Goal: Task Accomplishment & Management: Use online tool/utility

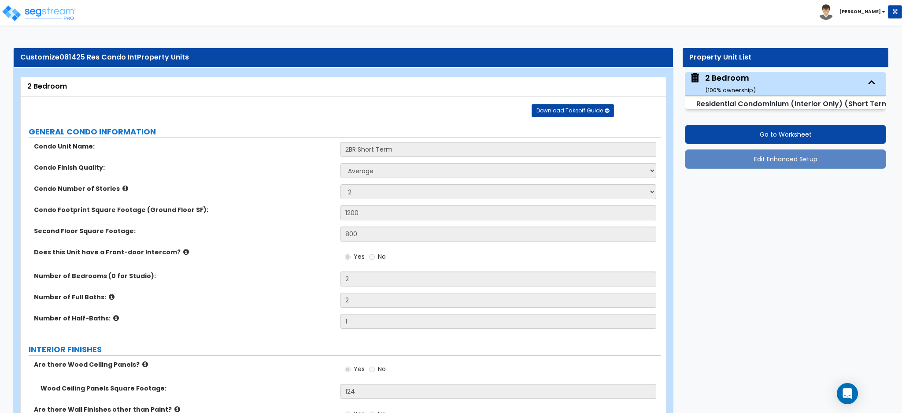
select select "1"
select select "2"
select select "5"
select select "4"
select select "3"
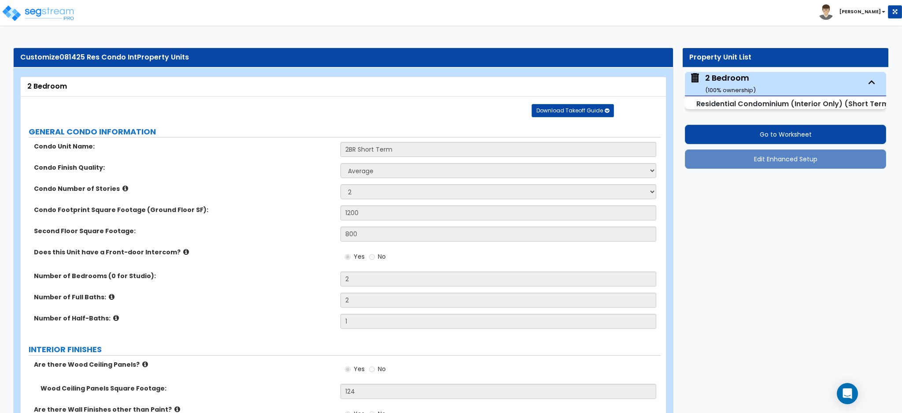
select select "1"
select select "2"
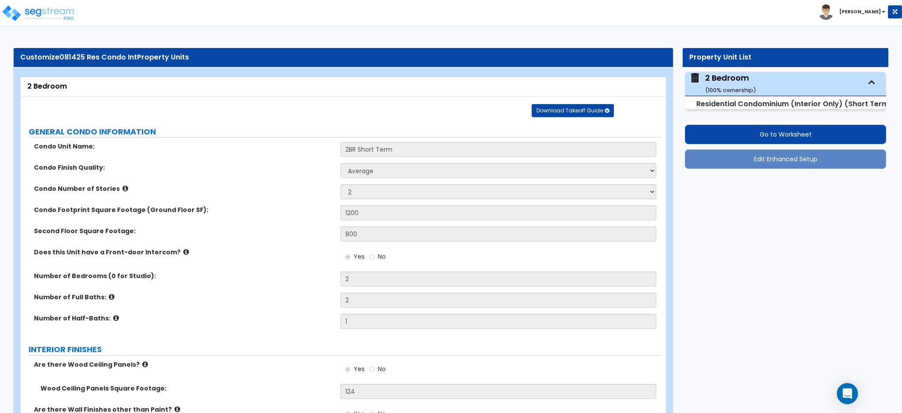
select select "3"
select select "2"
select select "1"
select select "3"
select select "5"
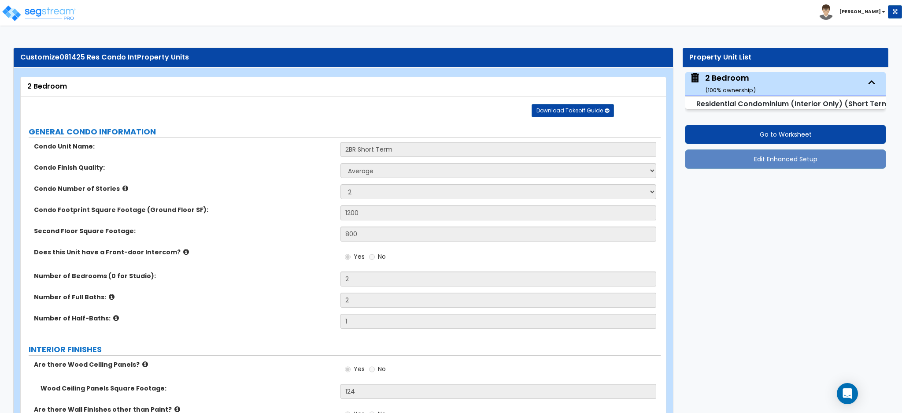
select select "3"
select select "2"
select select "3"
select select "1"
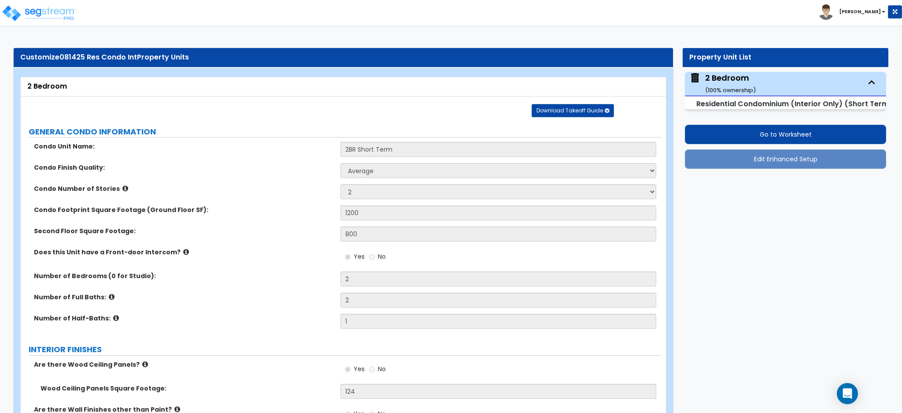
select select "4"
select select "5"
select select "2"
select select "8"
select select "2"
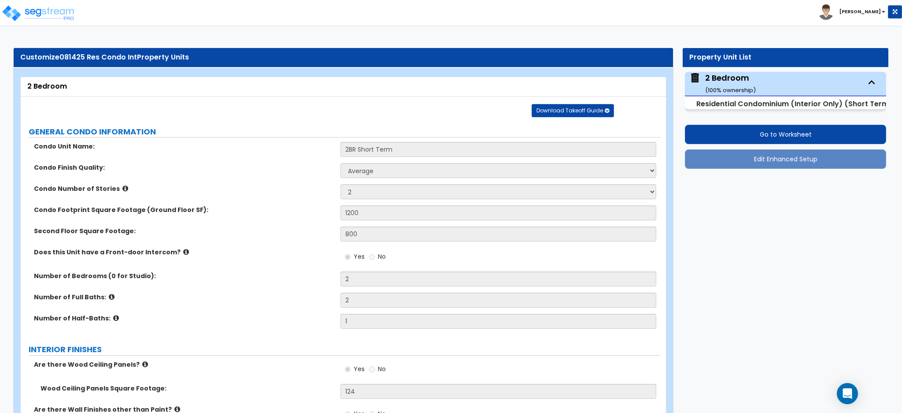
select select "1"
select select "5"
select select "1"
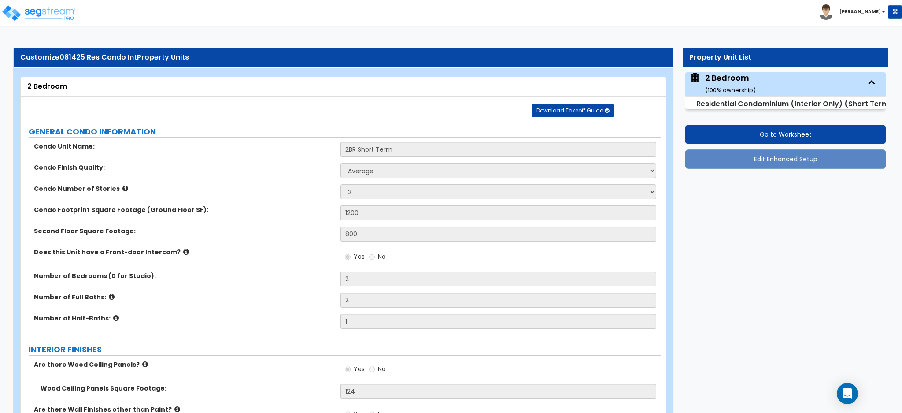
select select "1"
select select "2"
select select "4"
select select "2"
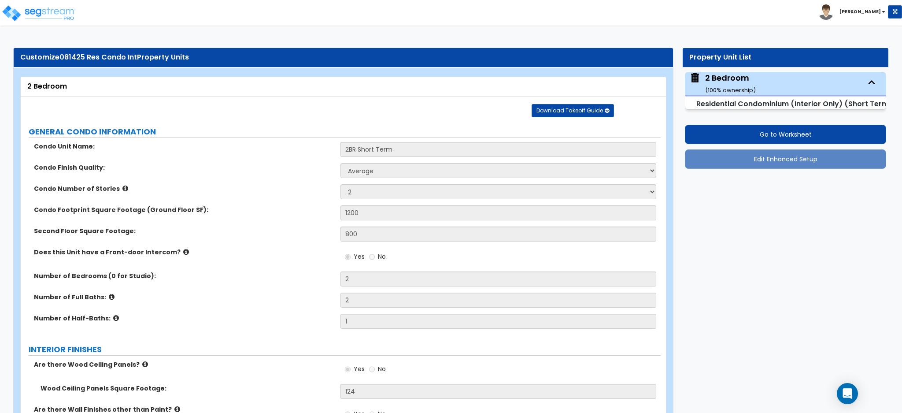
select select "1"
select select "3"
select select "1"
select select "5"
select select "1"
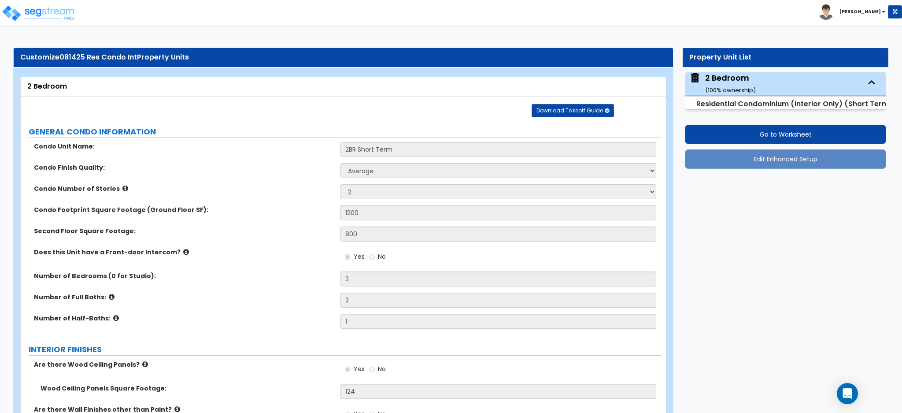
select select "1"
select select "3"
select select "2"
select select "4"
select select "2"
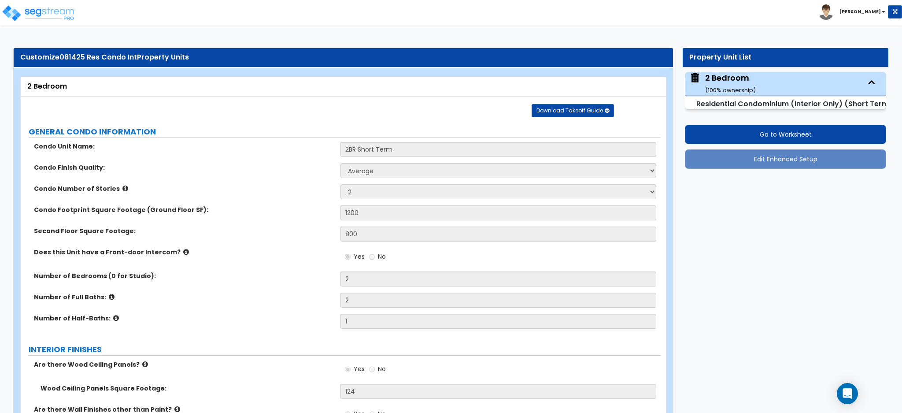
select select "1"
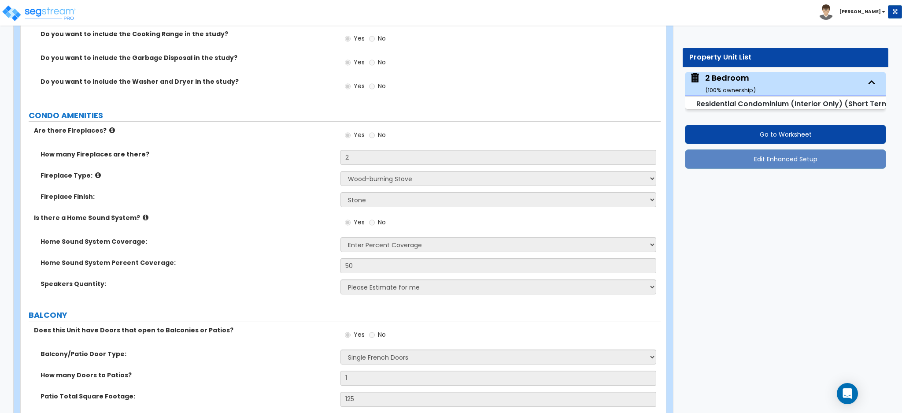
scroll to position [2348, 0]
